Goal: Task Accomplishment & Management: Use online tool/utility

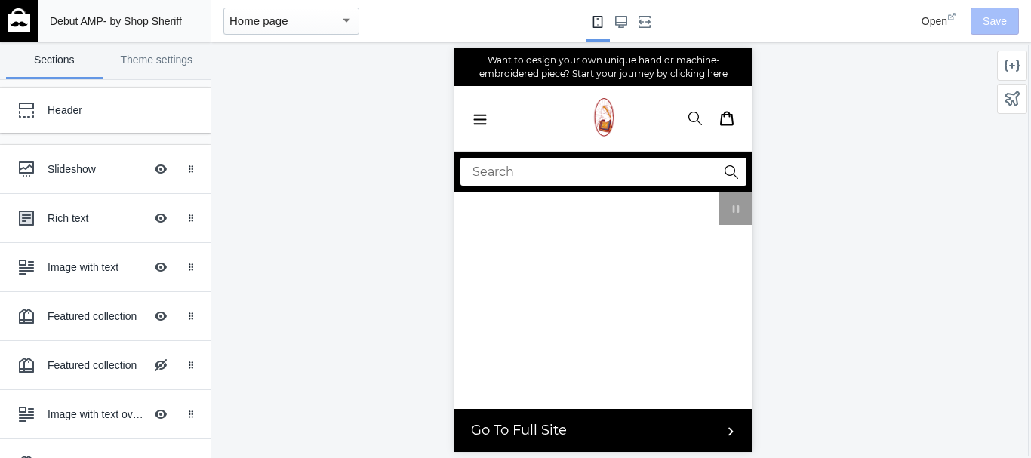
scroll to position [0, 860]
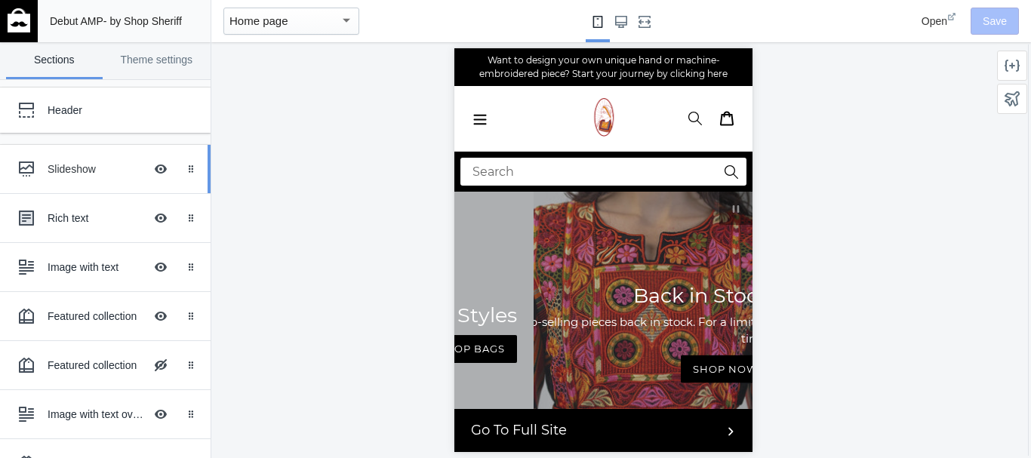
click at [103, 172] on div "Slideshow" at bounding box center [96, 169] width 97 height 15
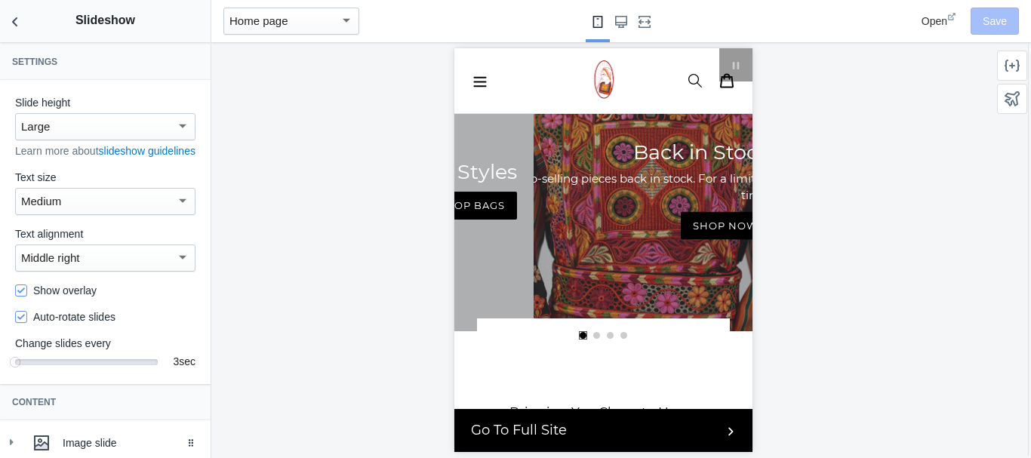
scroll to position [0, 0]
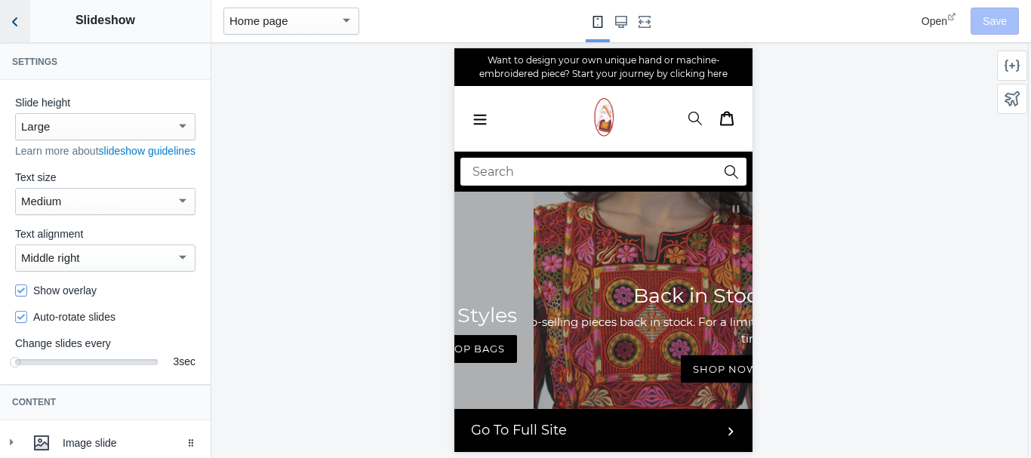
click at [12, 24] on icon "Back to sections" at bounding box center [15, 21] width 15 height 15
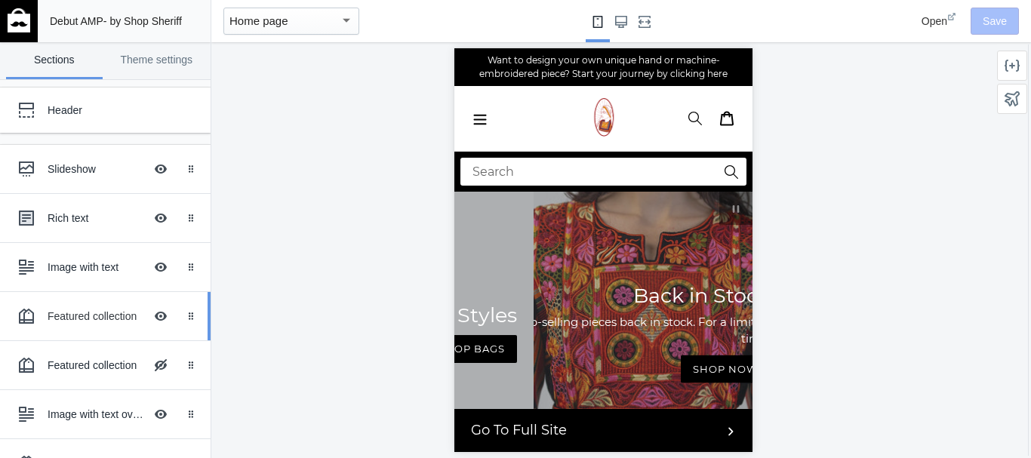
scroll to position [435, 0]
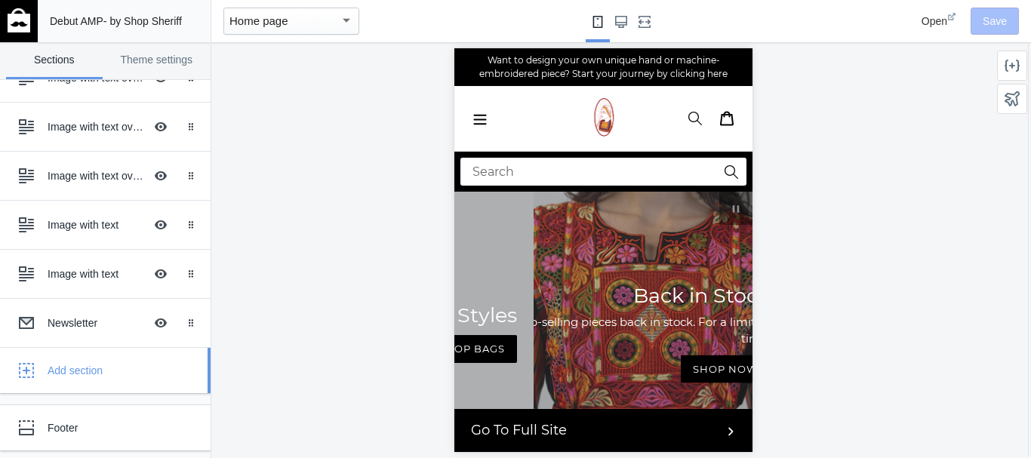
click at [77, 370] on div "Add section" at bounding box center [124, 370] width 152 height 15
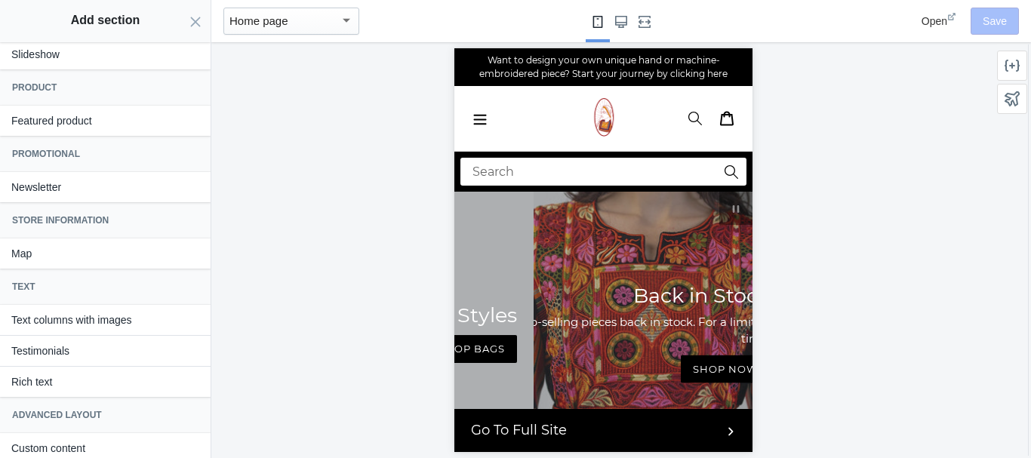
scroll to position [341, 0]
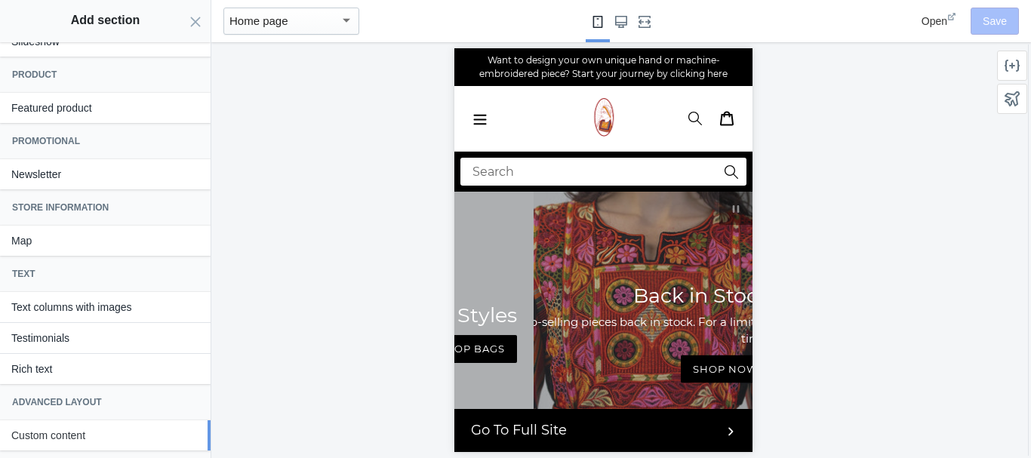
click at [85, 437] on button "Custom content" at bounding box center [105, 435] width 211 height 30
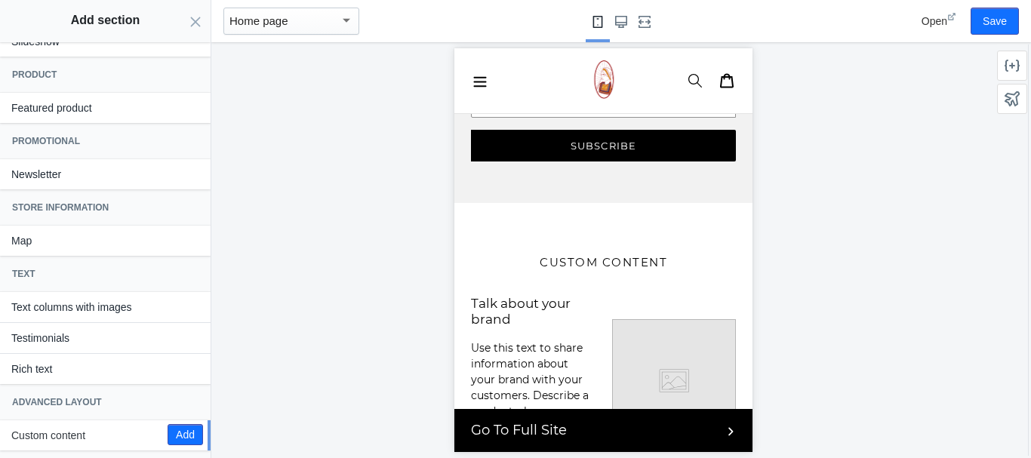
scroll to position [7907, 0]
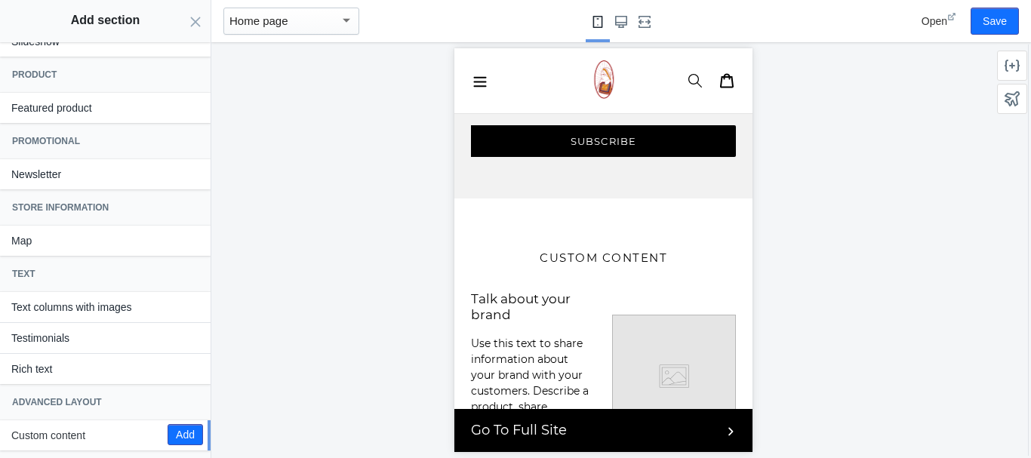
click at [540, 336] on p "Use this text to share information about your brand with your customers. Descri…" at bounding box center [532, 399] width 125 height 127
click at [197, 26] on icon "Close panel" at bounding box center [195, 22] width 12 height 12
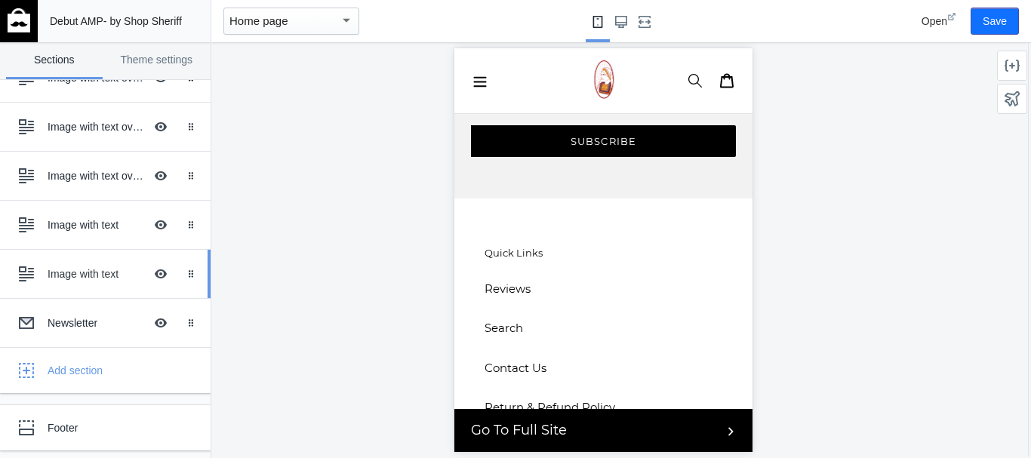
click at [82, 268] on div "Image with text" at bounding box center [96, 273] width 97 height 15
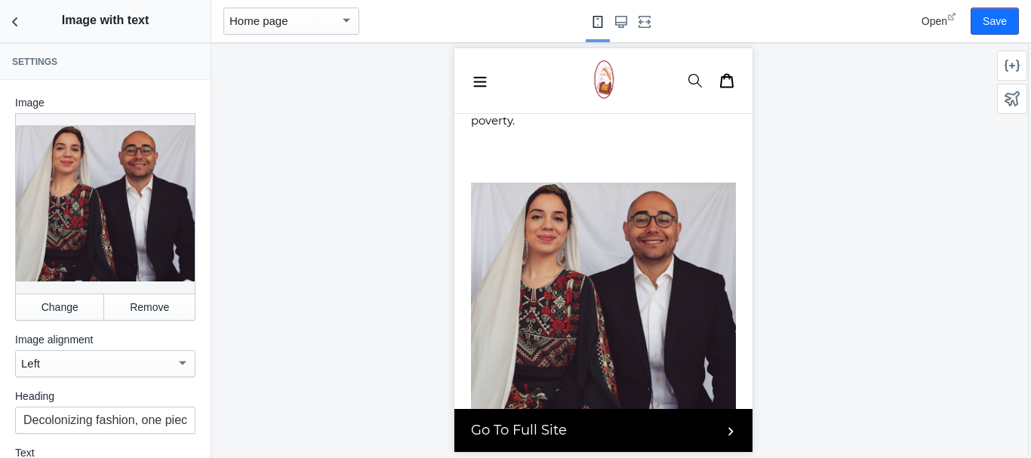
scroll to position [272, 0]
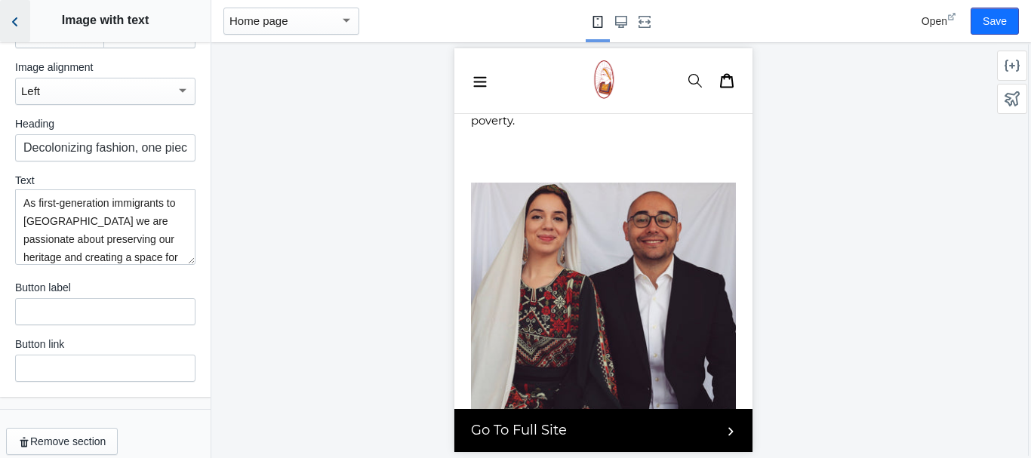
click at [11, 18] on icon "Back to sections" at bounding box center [15, 21] width 15 height 15
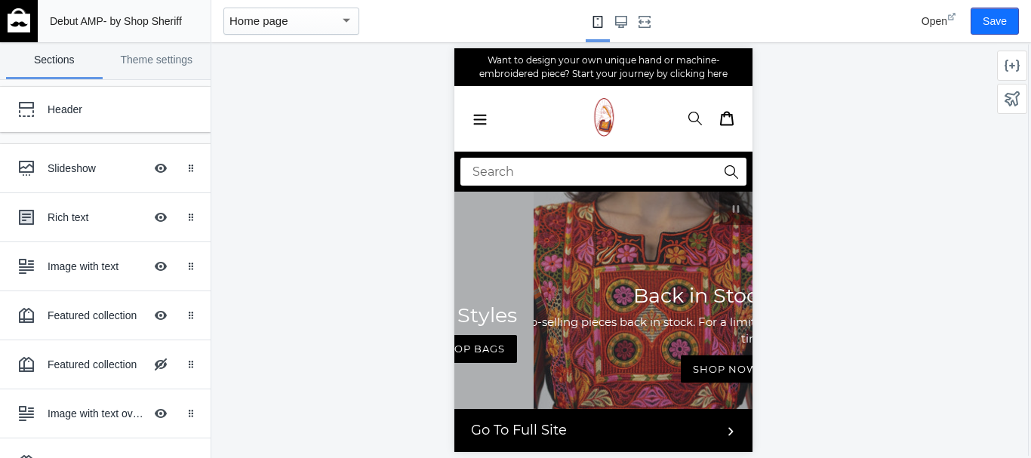
scroll to position [0, 0]
click at [74, 167] on div "Slideshow" at bounding box center [96, 169] width 97 height 15
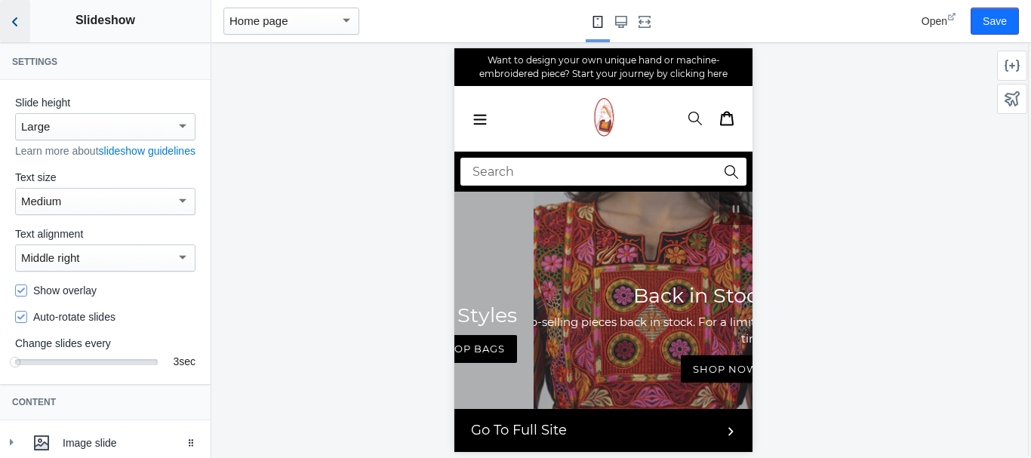
click at [14, 25] on icon "Back to sections" at bounding box center [15, 21] width 15 height 15
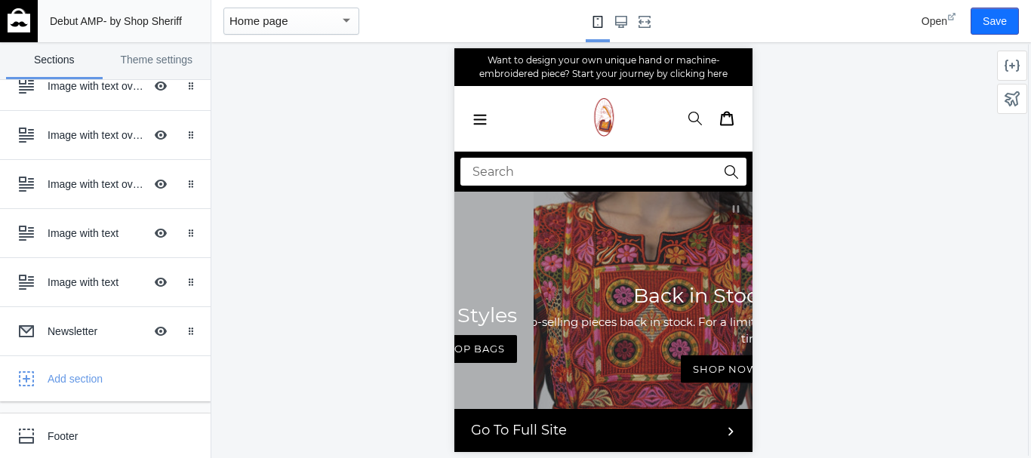
scroll to position [435, 0]
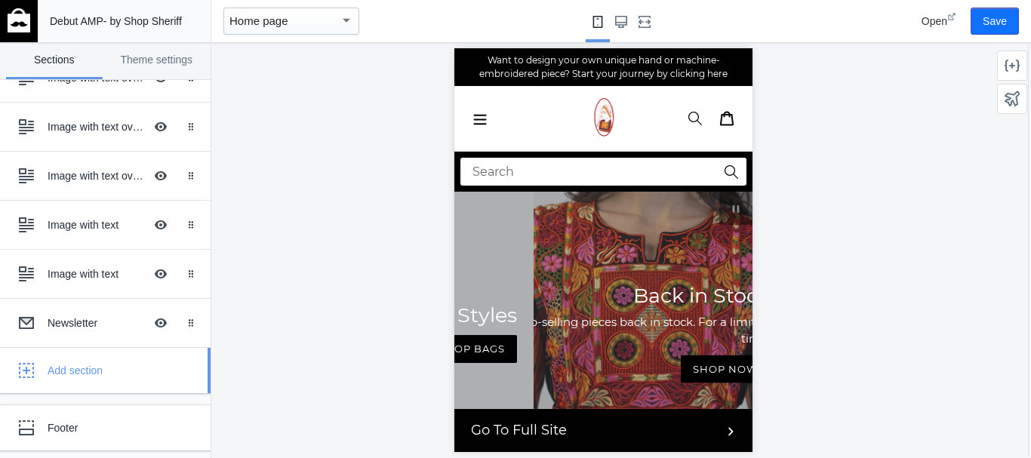
click at [66, 374] on div "Add section" at bounding box center [124, 370] width 152 height 15
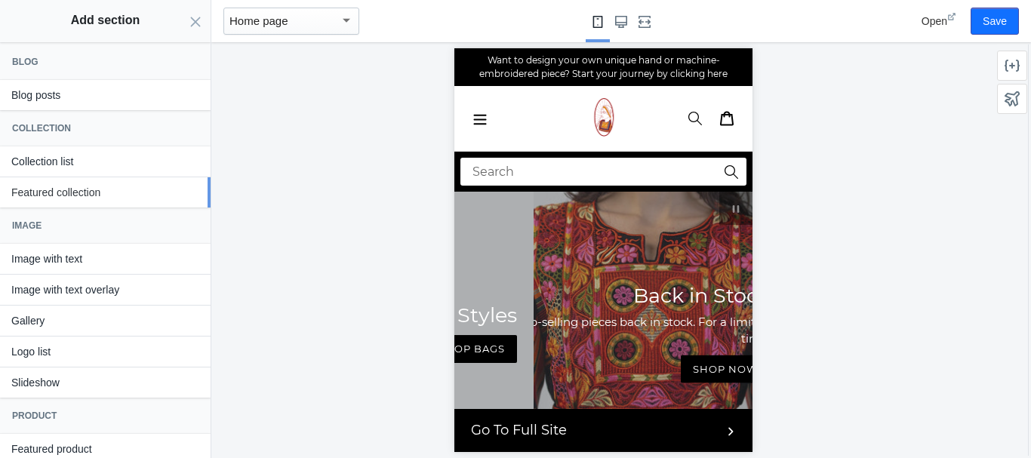
click at [66, 199] on button "Featured collection" at bounding box center [105, 192] width 211 height 30
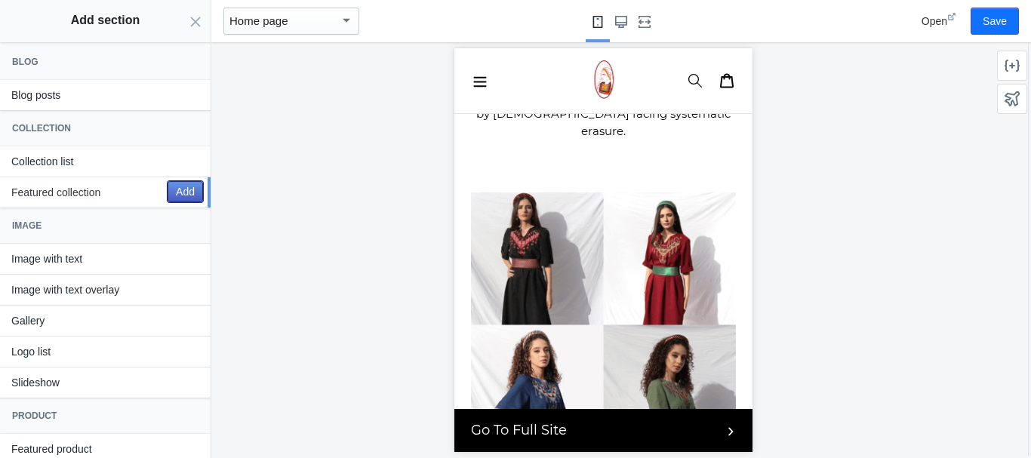
click at [170, 197] on button "Add" at bounding box center [185, 191] width 35 height 21
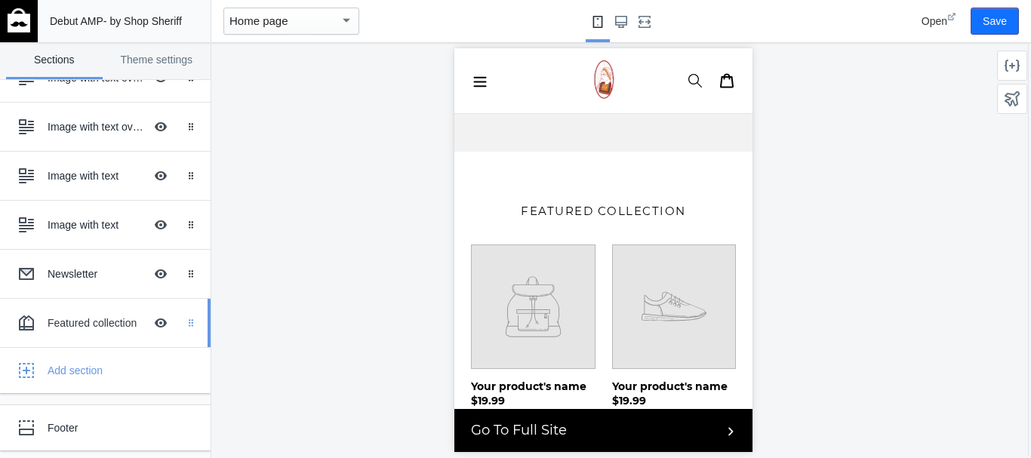
scroll to position [7967, 0]
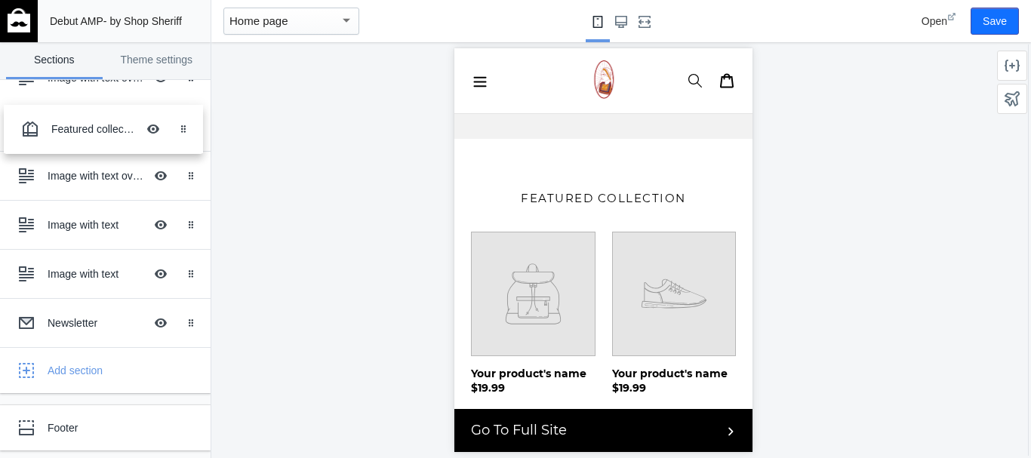
drag, startPoint x: 179, startPoint y: 323, endPoint x: 178, endPoint y: 132, distance: 191.0
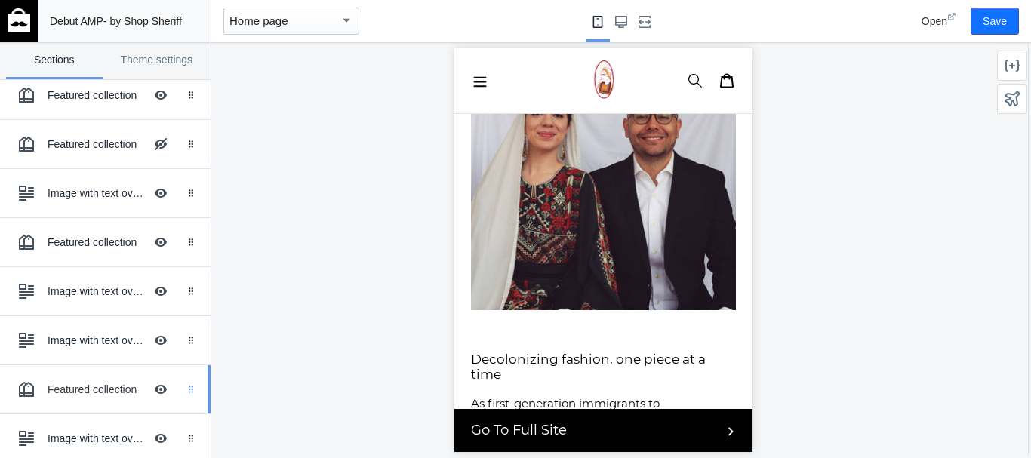
scroll to position [220, 0]
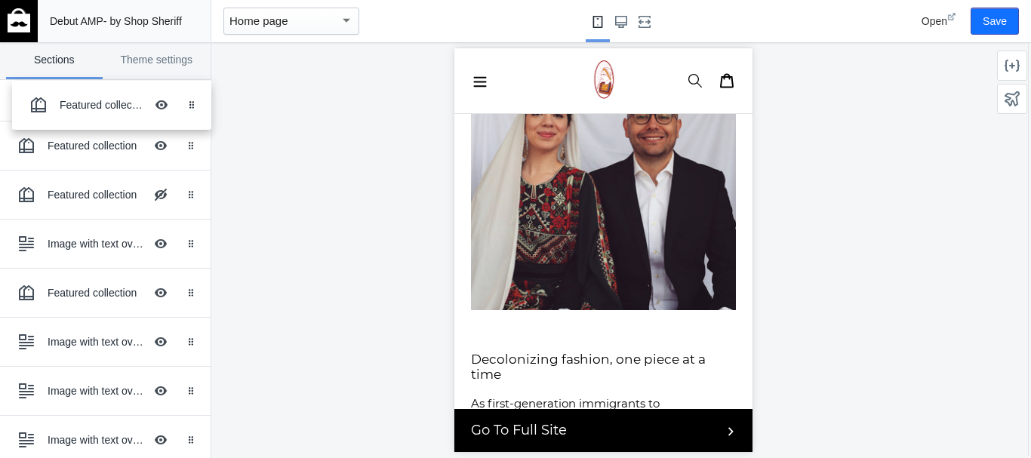
drag, startPoint x: 178, startPoint y: 392, endPoint x: 186, endPoint y: 117, distance: 274.9
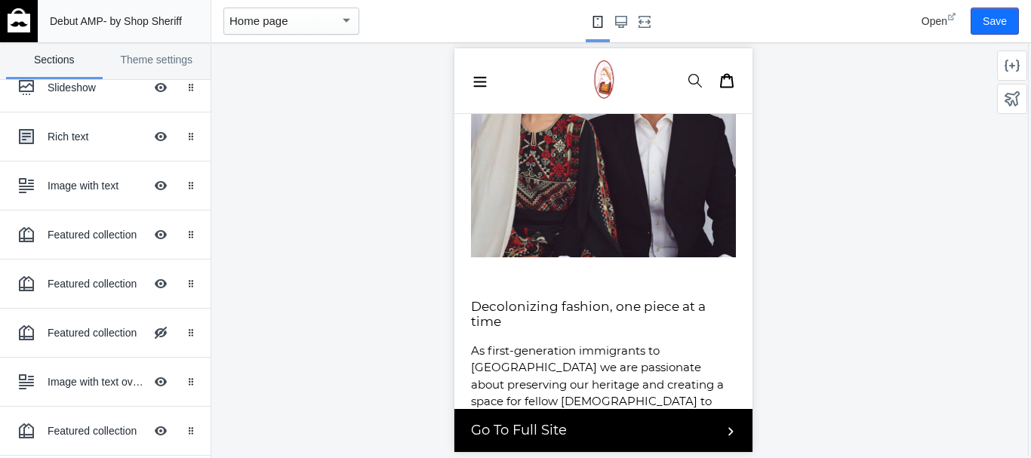
scroll to position [0, 0]
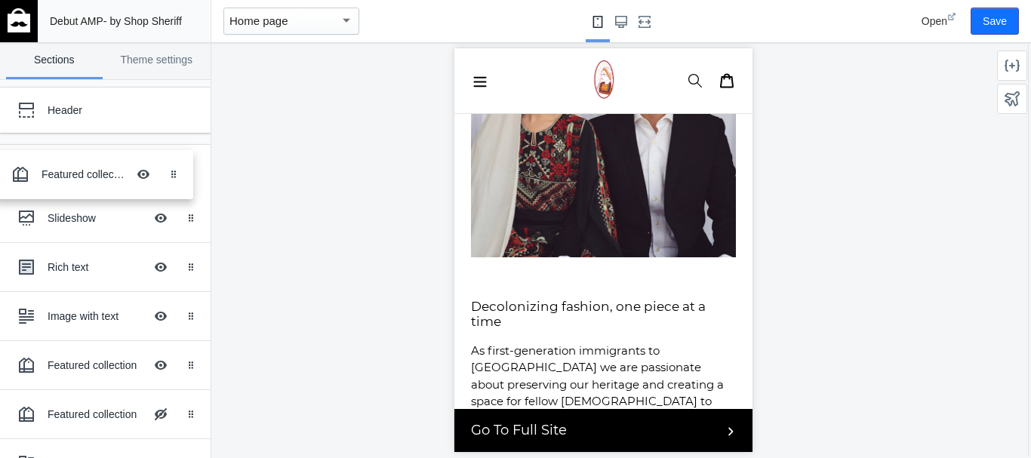
drag, startPoint x: 184, startPoint y: 319, endPoint x: 178, endPoint y: 177, distance: 142.0
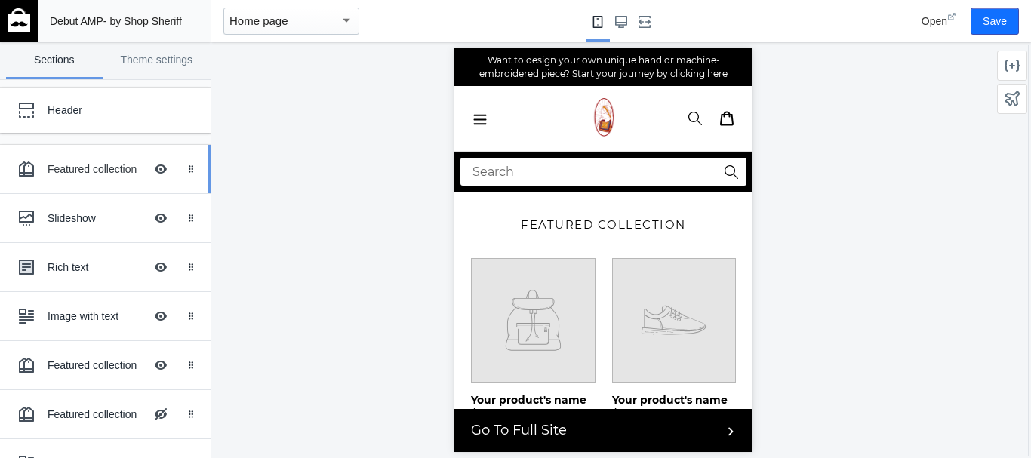
click at [85, 170] on div "Featured collection" at bounding box center [96, 169] width 97 height 15
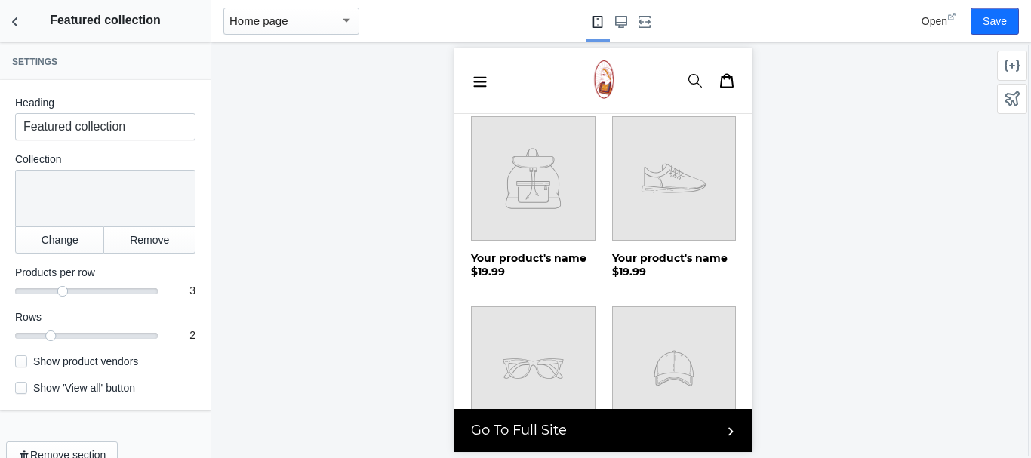
scroll to position [170, 0]
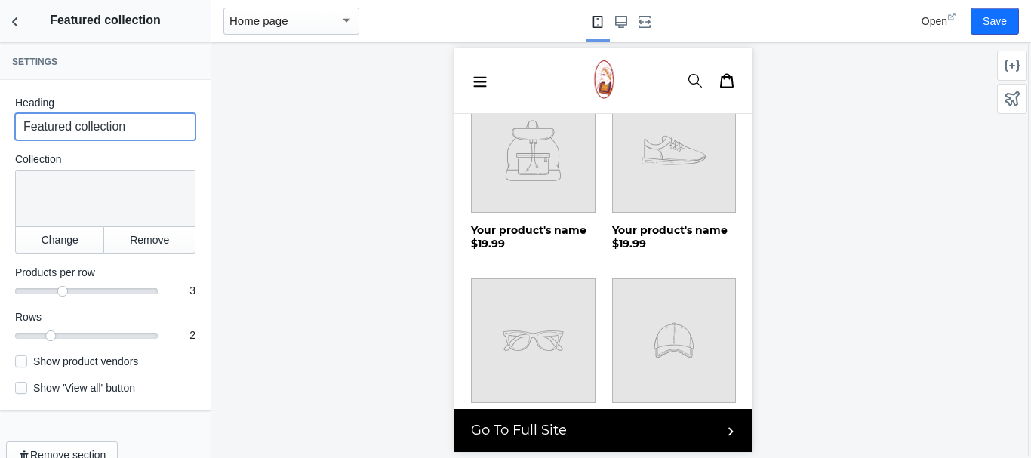
click at [84, 128] on input "Featured collection" at bounding box center [105, 126] width 180 height 27
type input "New Arrivals"
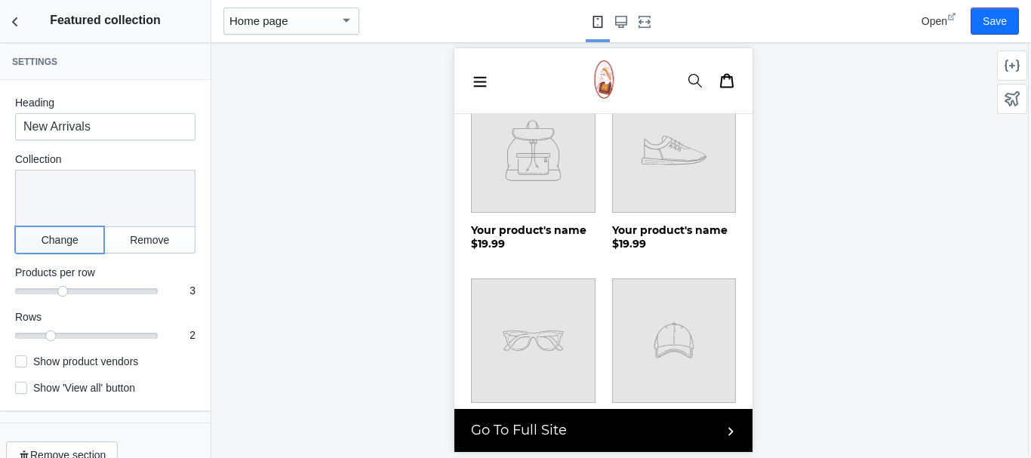
click at [72, 234] on button "Change" at bounding box center [59, 239] width 89 height 27
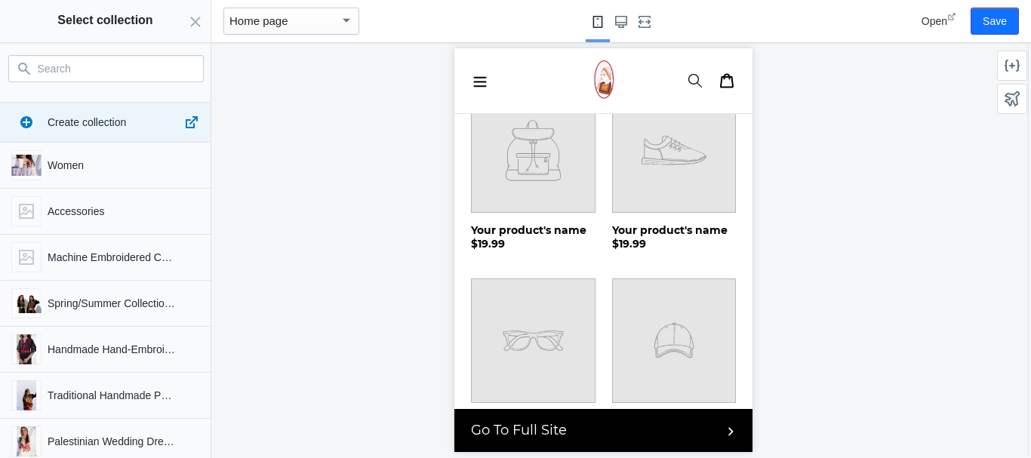
click at [105, 70] on input "Search" at bounding box center [115, 69] width 155 height 18
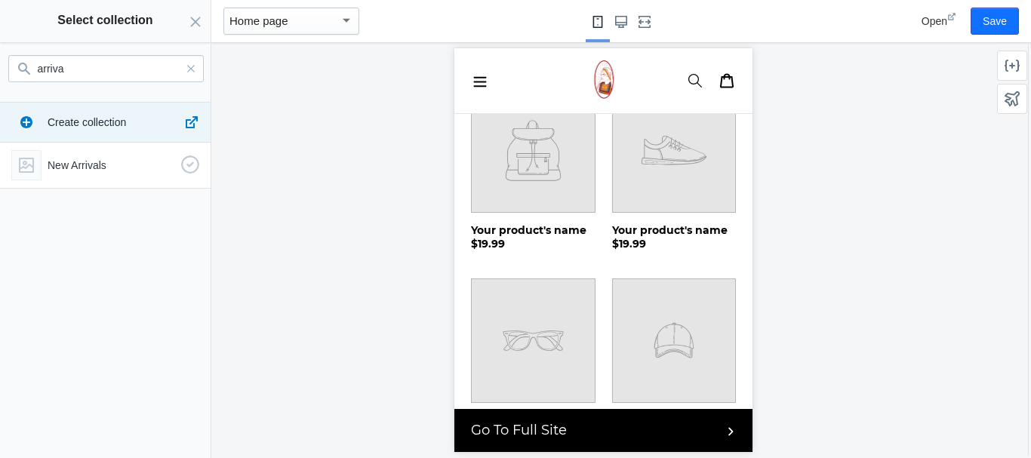
type input "arriva"
click at [60, 171] on p "New Arrivals" at bounding box center [112, 165] width 128 height 15
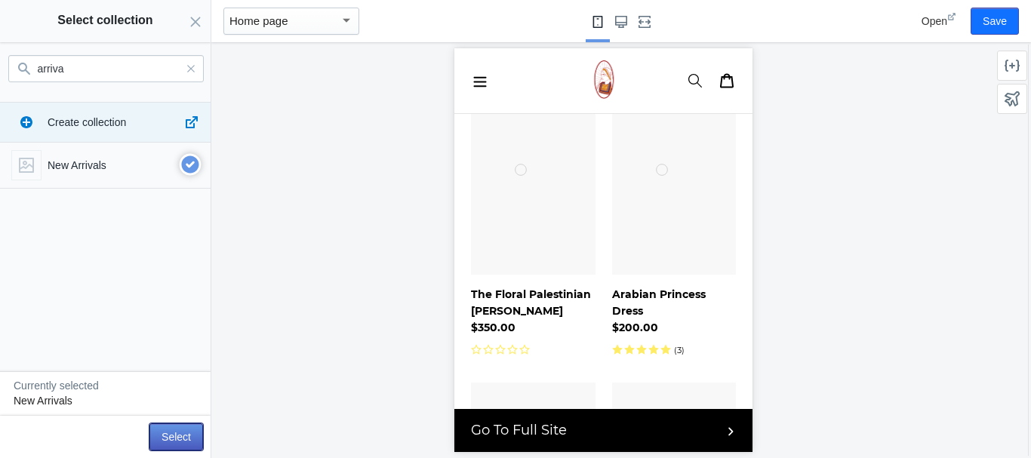
click at [174, 436] on button "Select" at bounding box center [176, 436] width 54 height 27
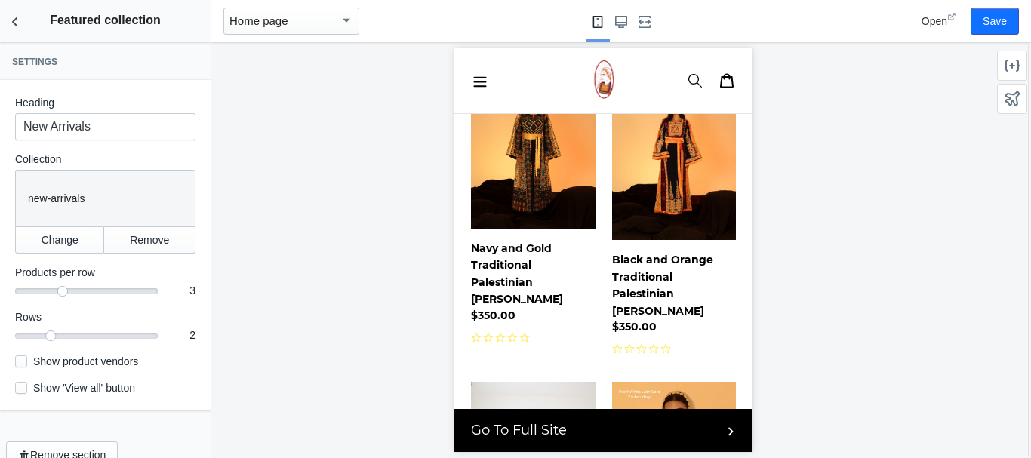
scroll to position [518, 0]
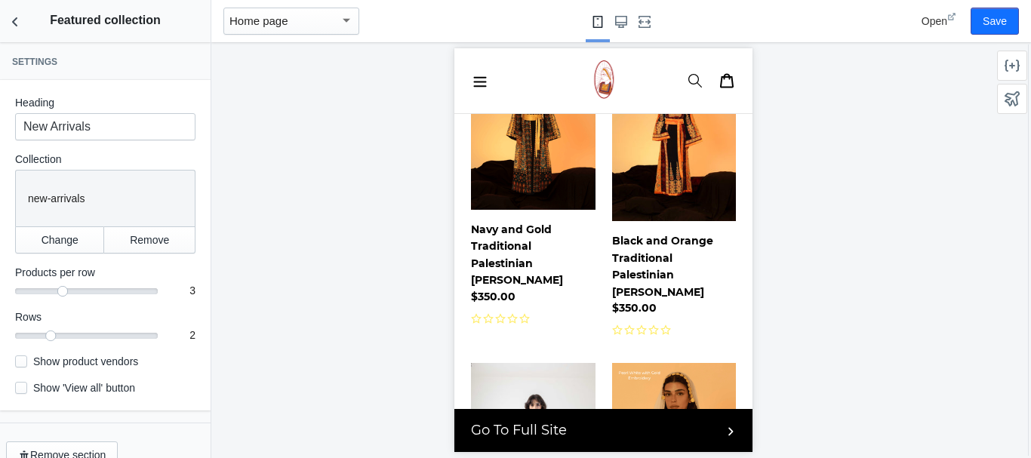
click at [35, 389] on label "Show 'View all' button" at bounding box center [75, 387] width 120 height 15
click at [27, 389] on input "Show 'View all' button" at bounding box center [21, 388] width 12 height 12
checkbox input "true"
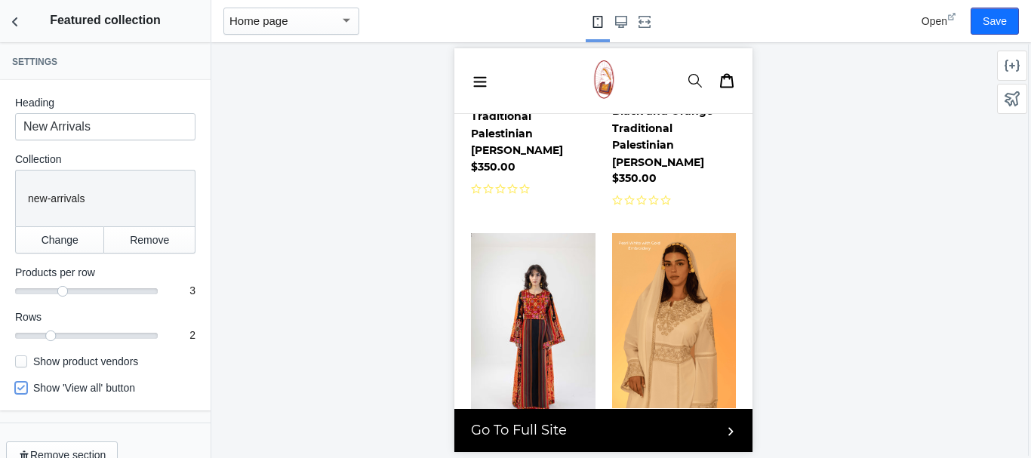
scroll to position [663, 0]
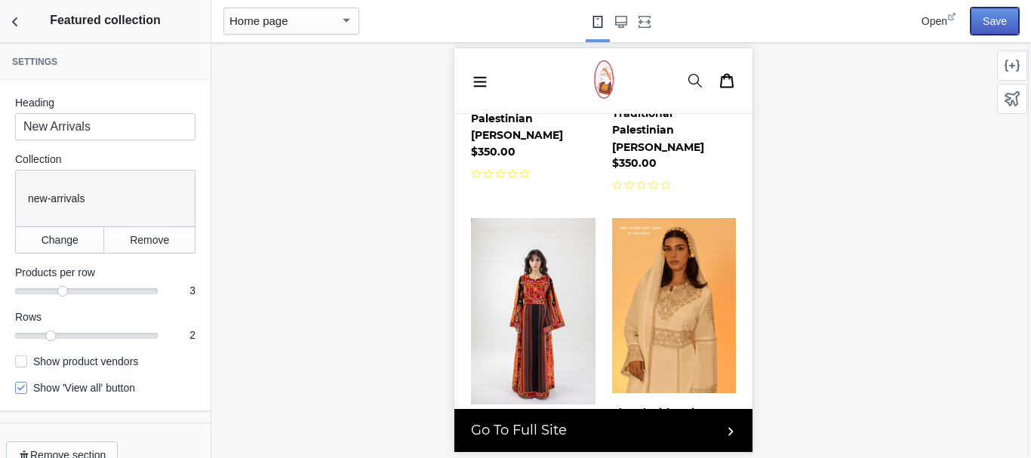
click at [996, 20] on button "Save" at bounding box center [995, 21] width 48 height 27
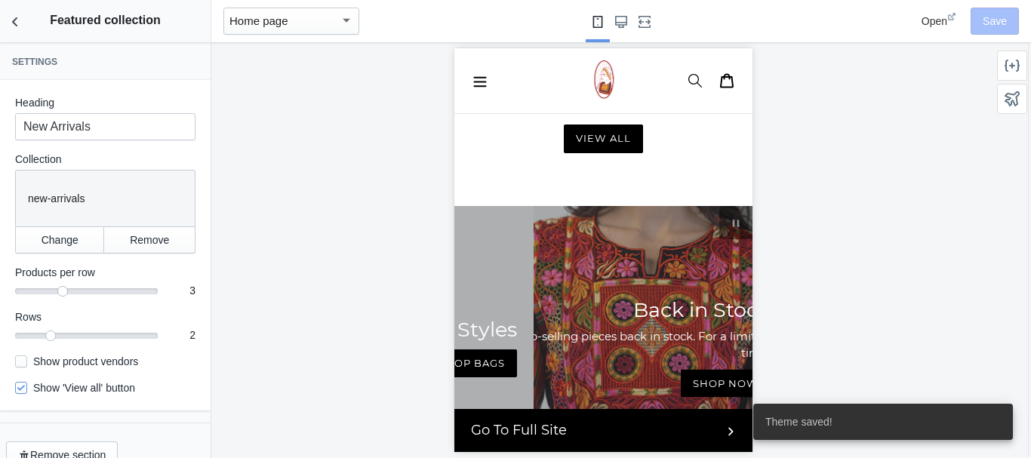
scroll to position [1224, 0]
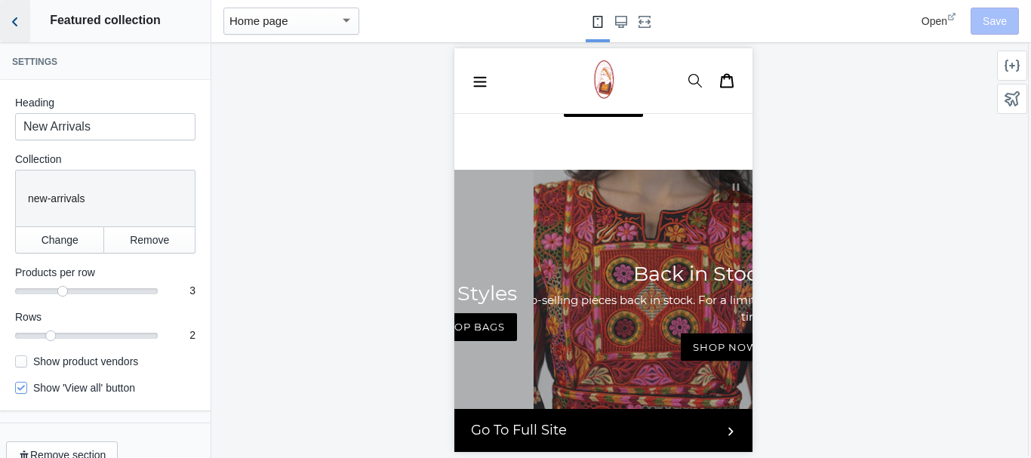
click at [16, 26] on use "Back to sections" at bounding box center [14, 21] width 5 height 9
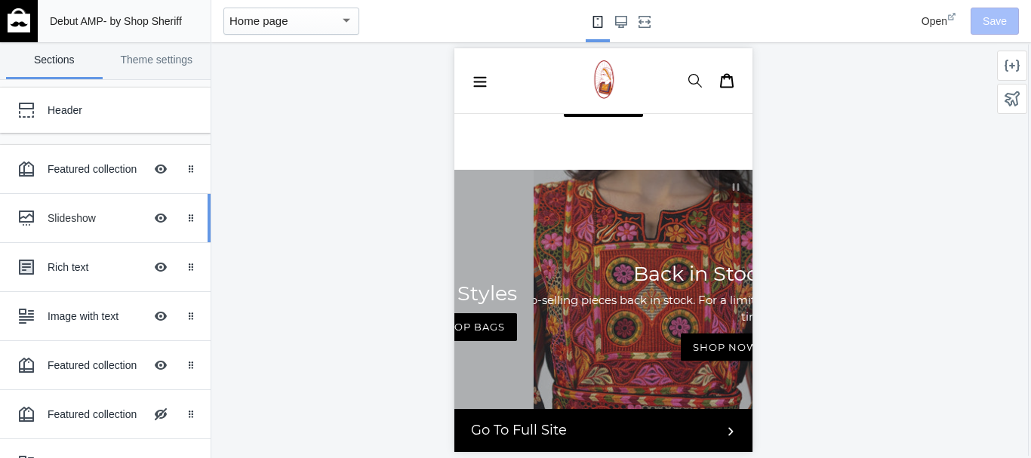
click at [70, 209] on div "Slideshow Hide Image with text overlay" at bounding box center [94, 218] width 166 height 33
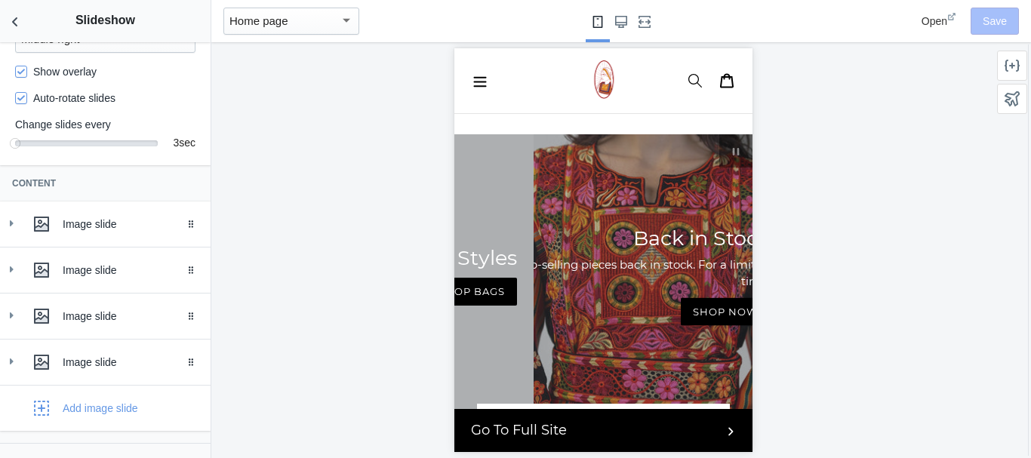
scroll to position [281, 0]
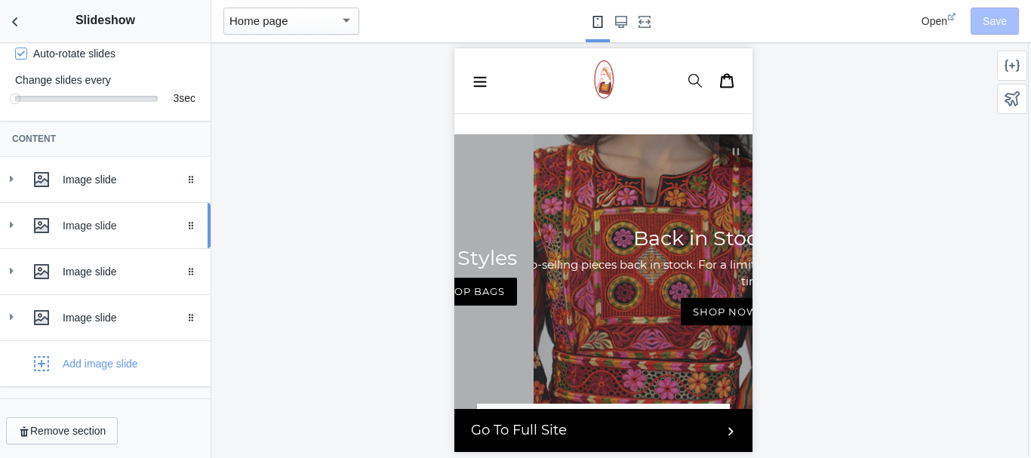
click at [97, 229] on div "Image slide" at bounding box center [131, 225] width 137 height 15
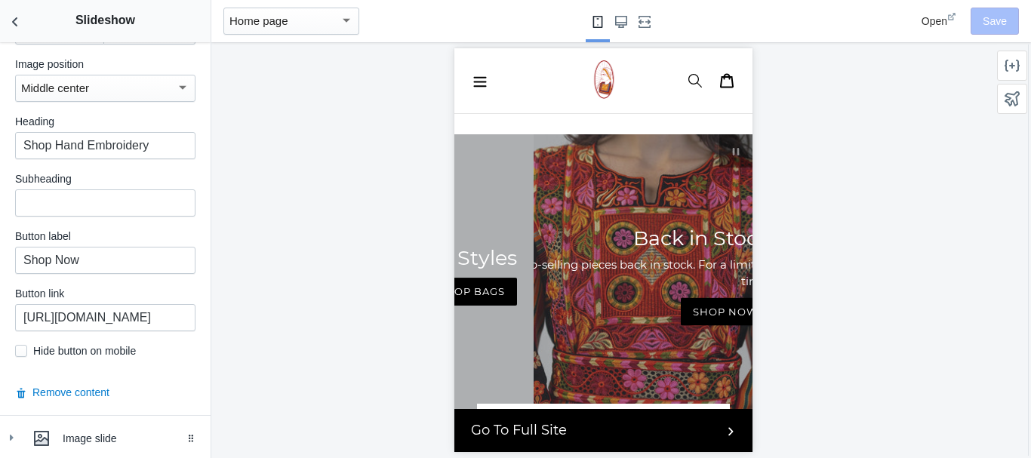
scroll to position [780, 0]
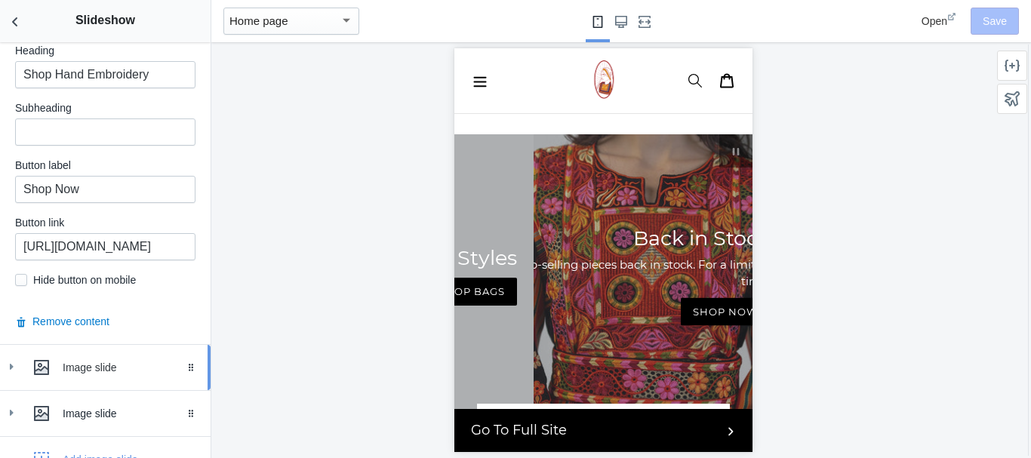
click at [91, 371] on div "Image slide" at bounding box center [131, 367] width 137 height 15
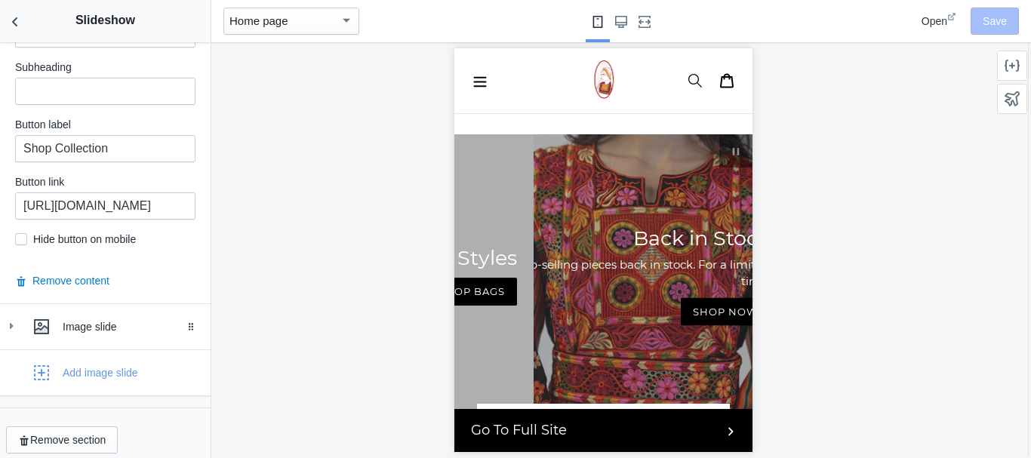
scroll to position [1482, 0]
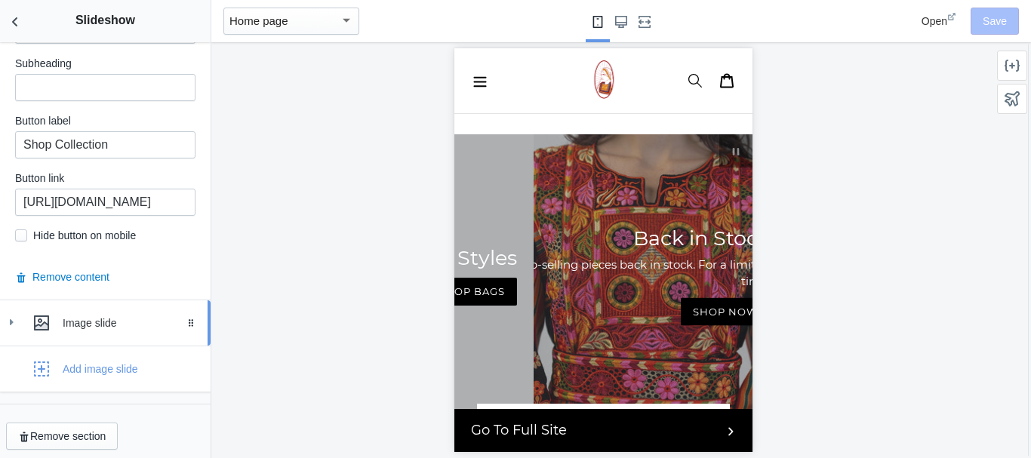
click at [89, 322] on div "Image slide" at bounding box center [131, 323] width 137 height 15
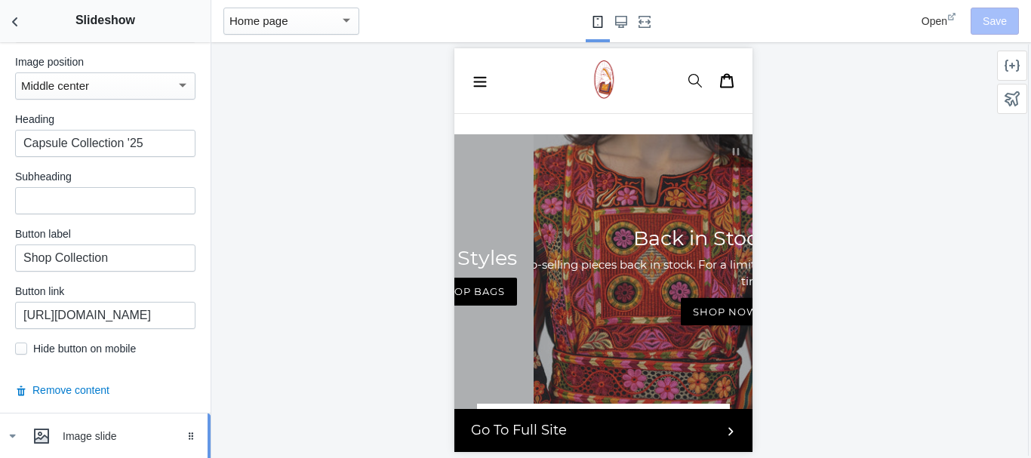
scroll to position [1361, 0]
